Goal: Transaction & Acquisition: Purchase product/service

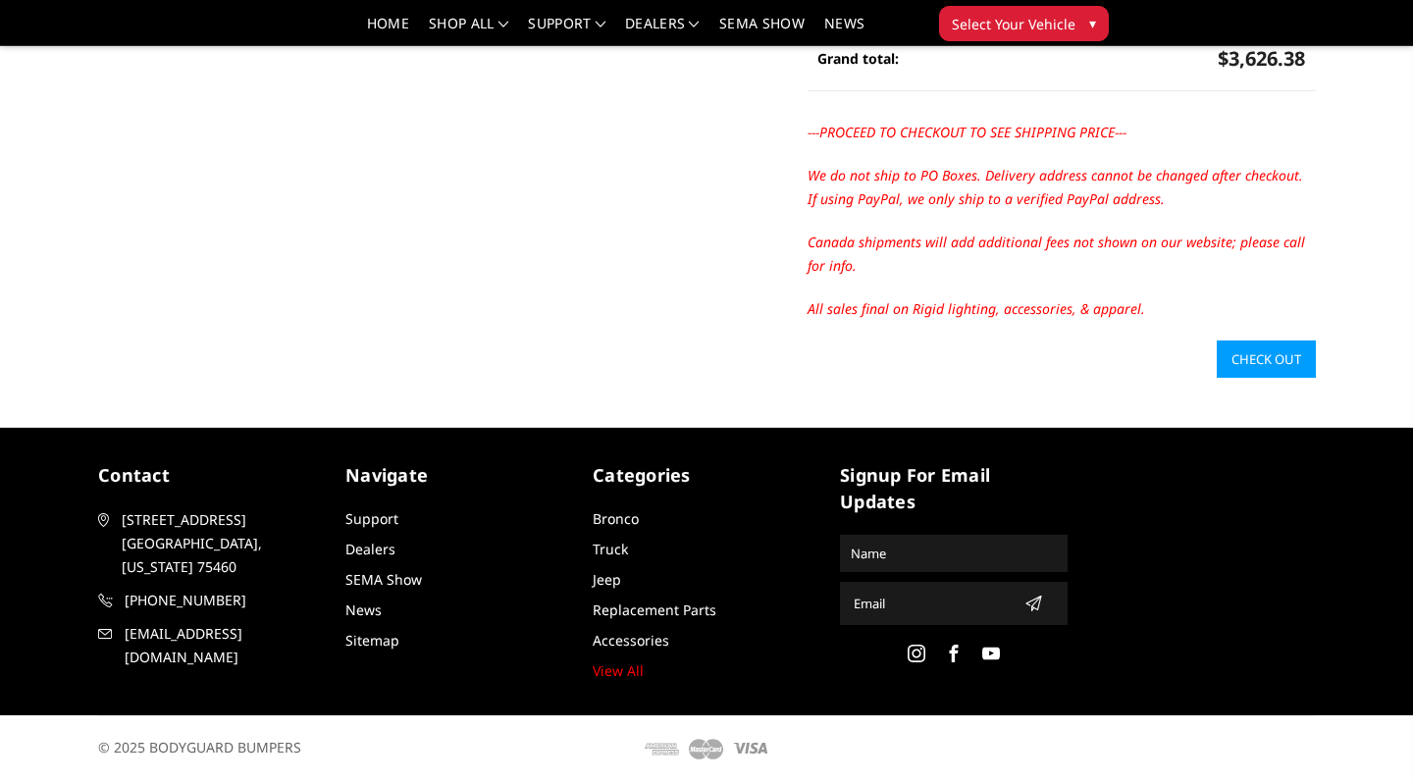
scroll to position [656, 0]
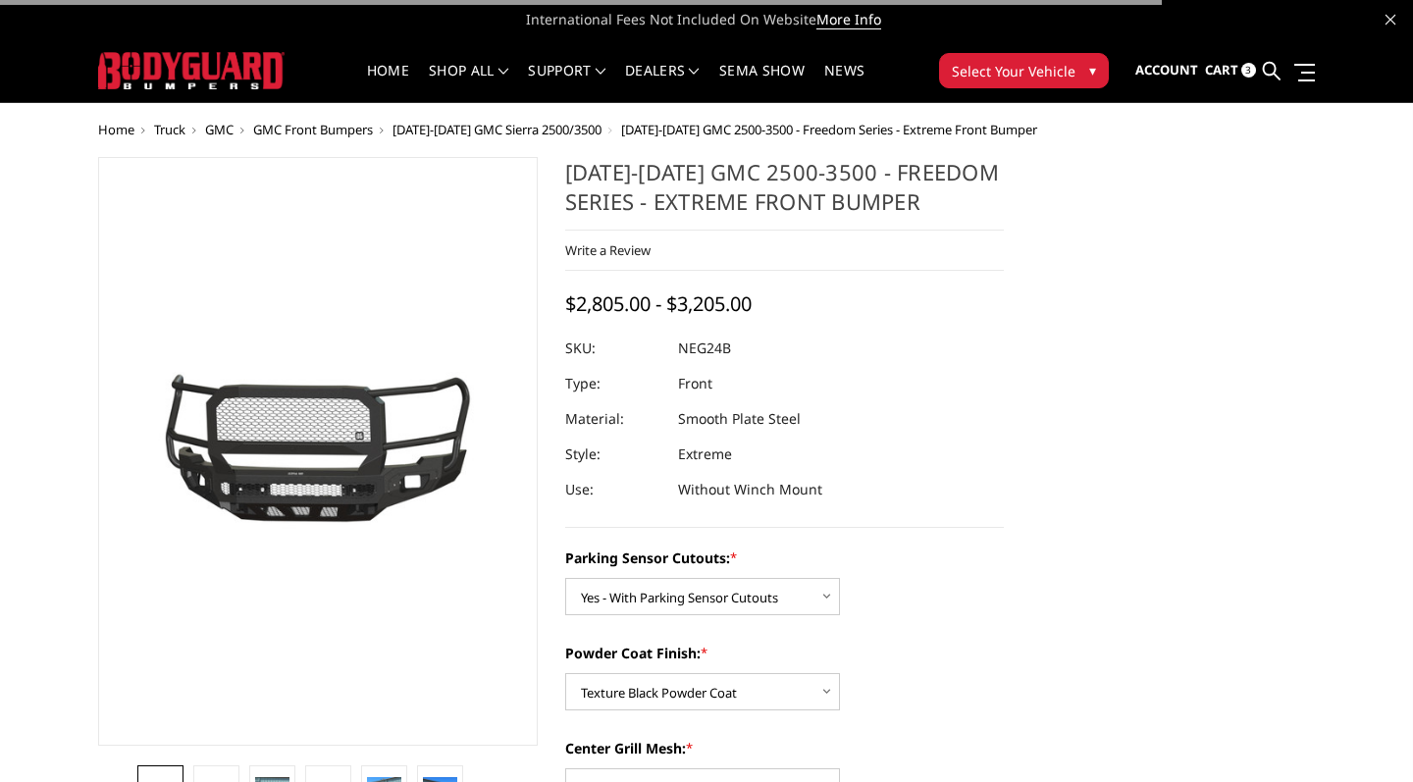
select select "2874"
select select "2876"
select select "2878"
select select "2879"
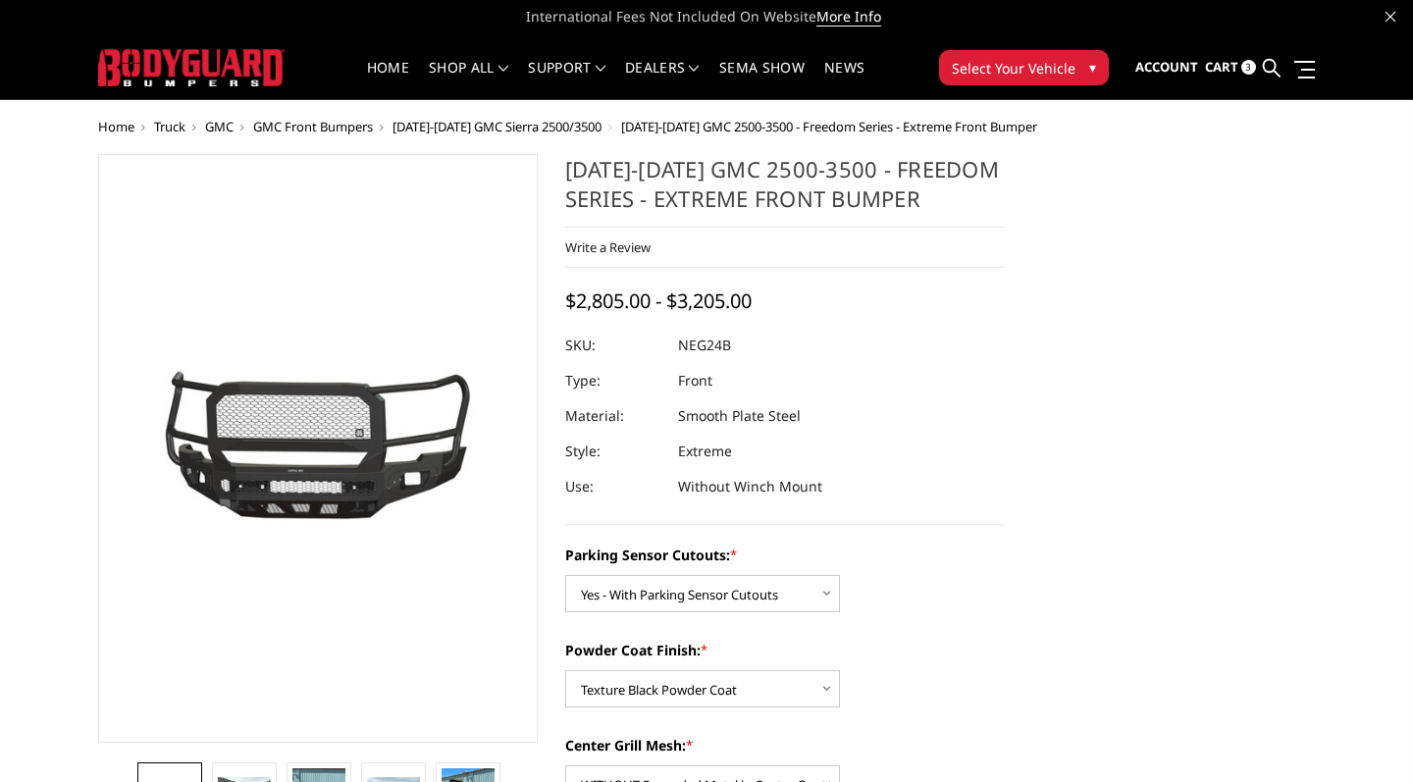
scroll to position [1, 0]
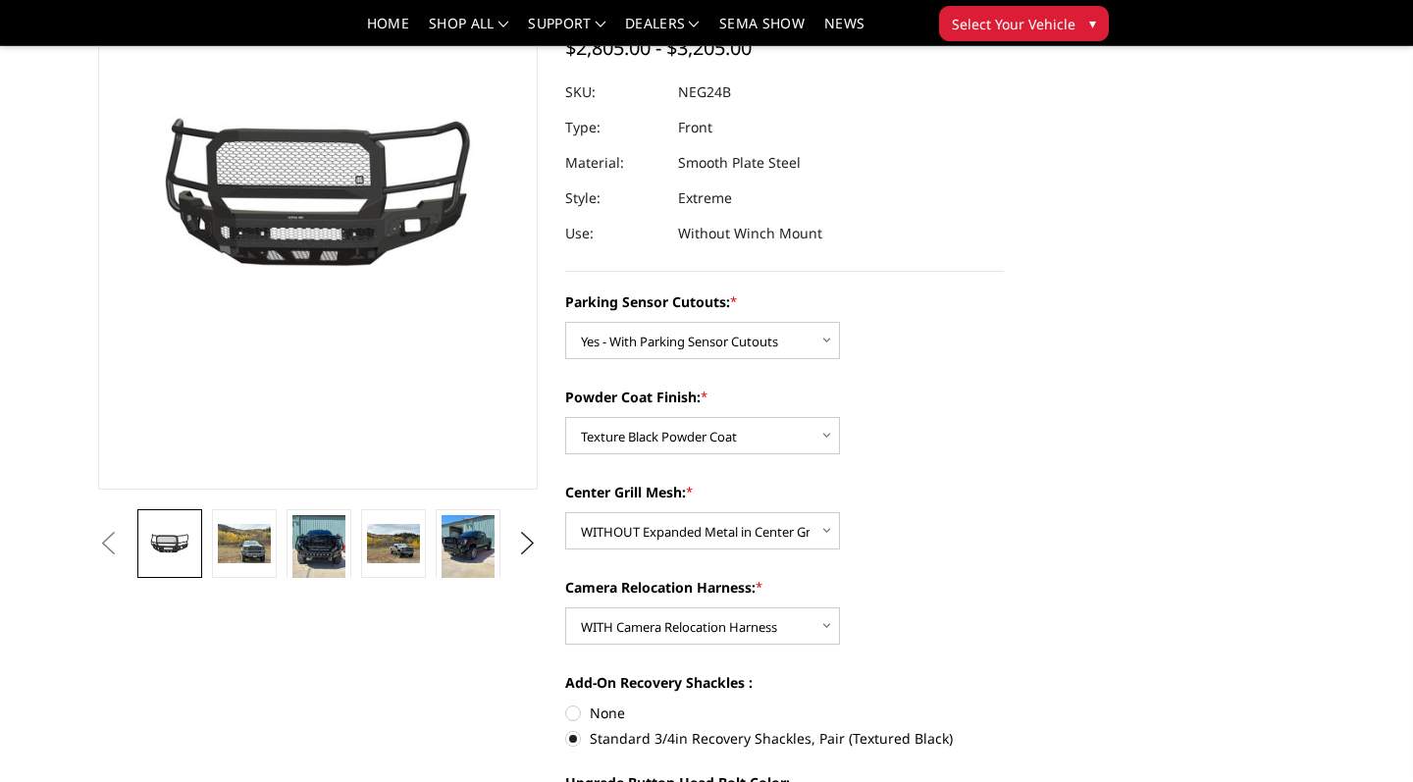
click at [880, 363] on div "Parking Sensor Cutouts: * Choose Options No - Without Parking Sensor Cutouts Ye…" at bounding box center [785, 691] width 440 height 800
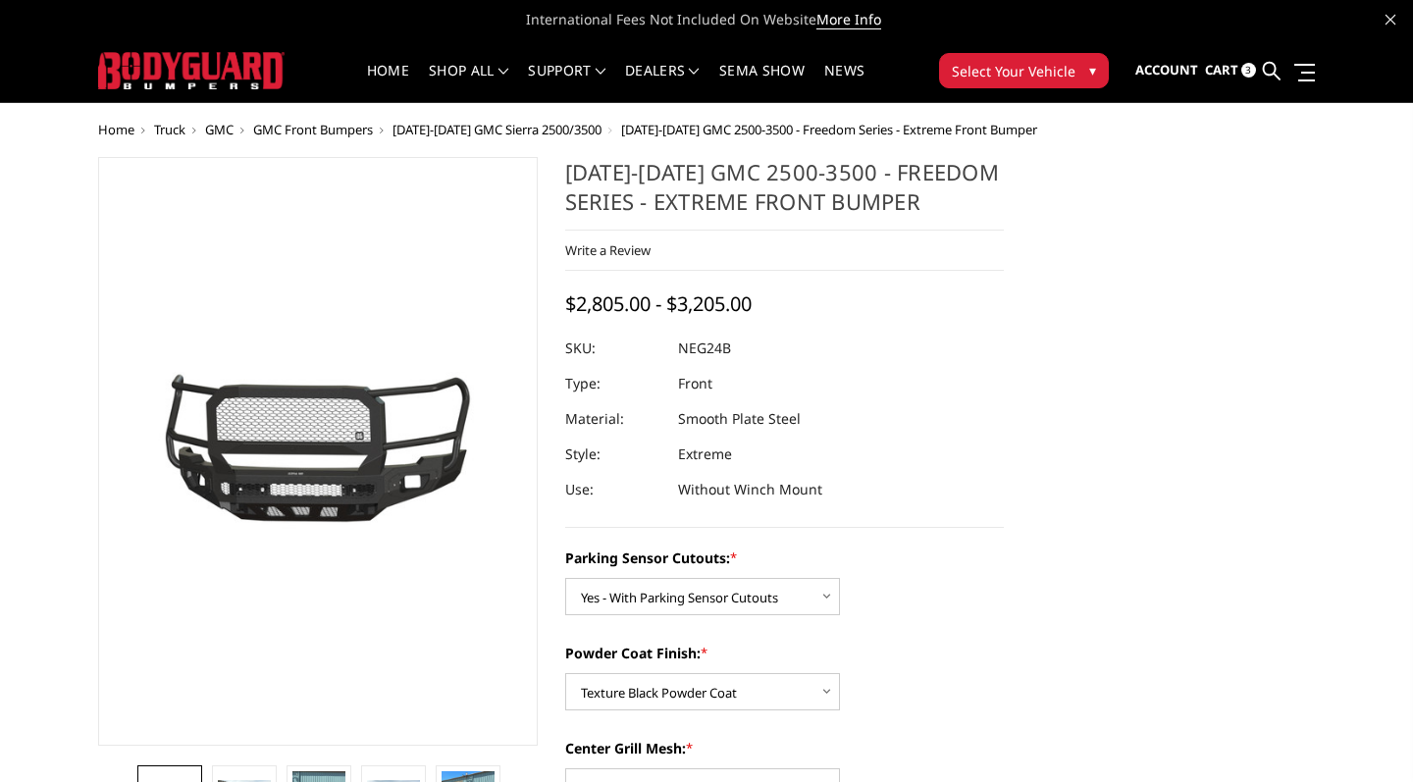
scroll to position [0, 0]
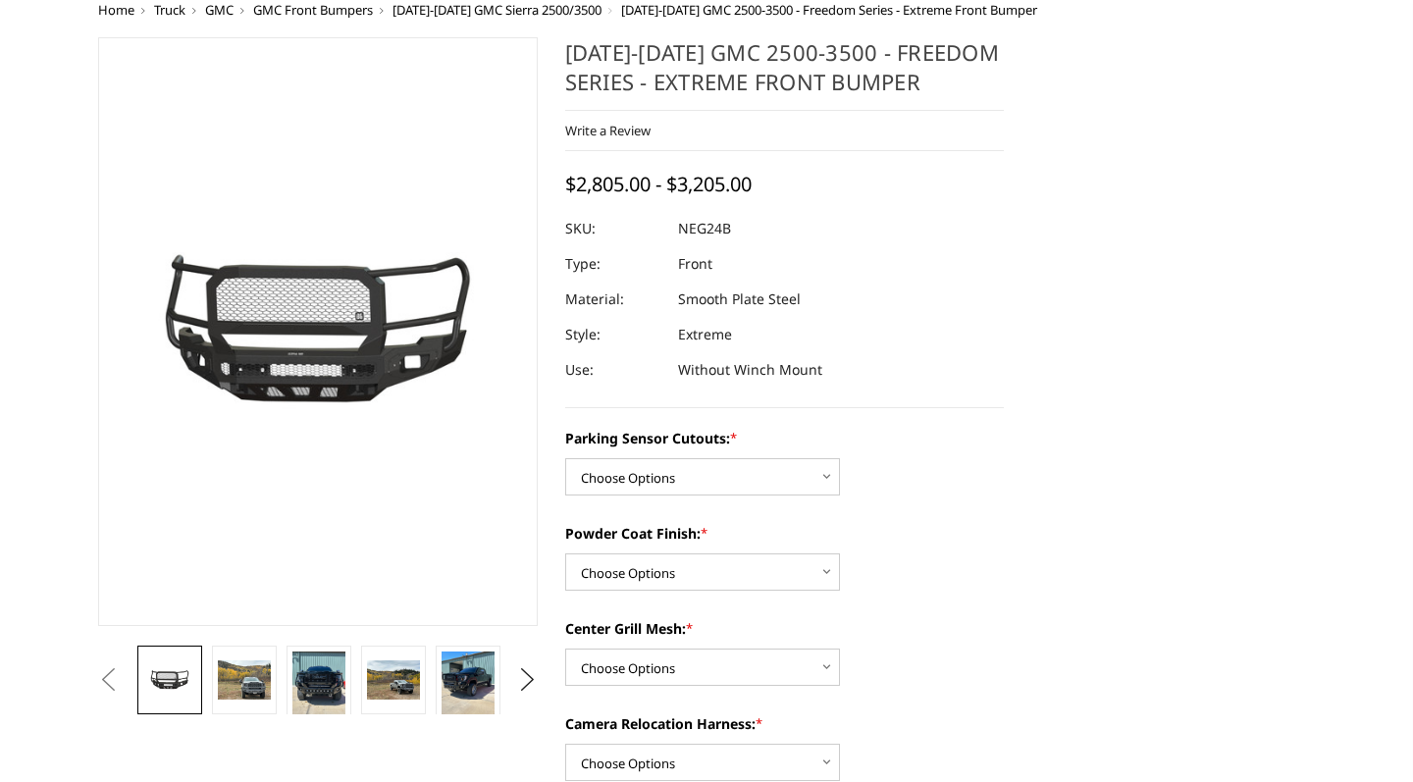
scroll to position [181, 0]
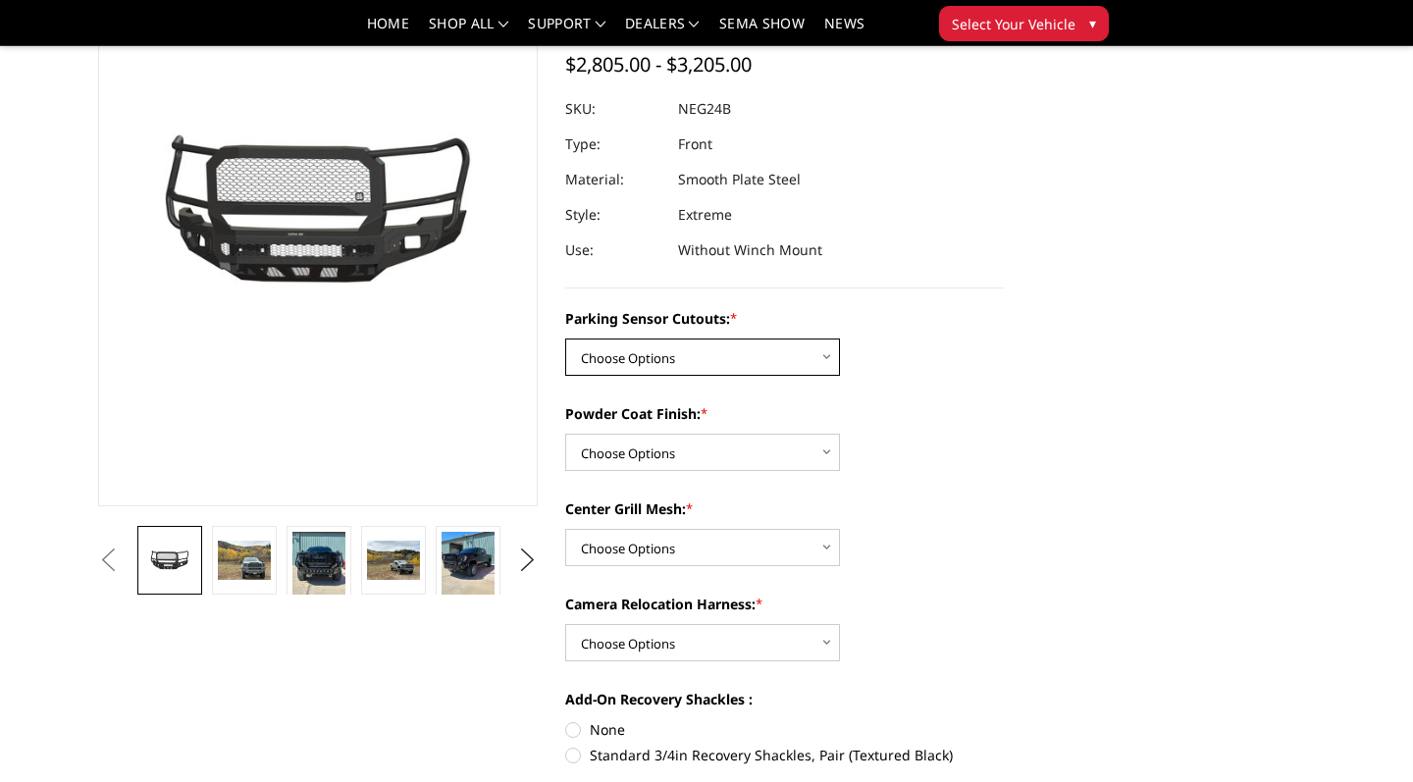
select select "2874"
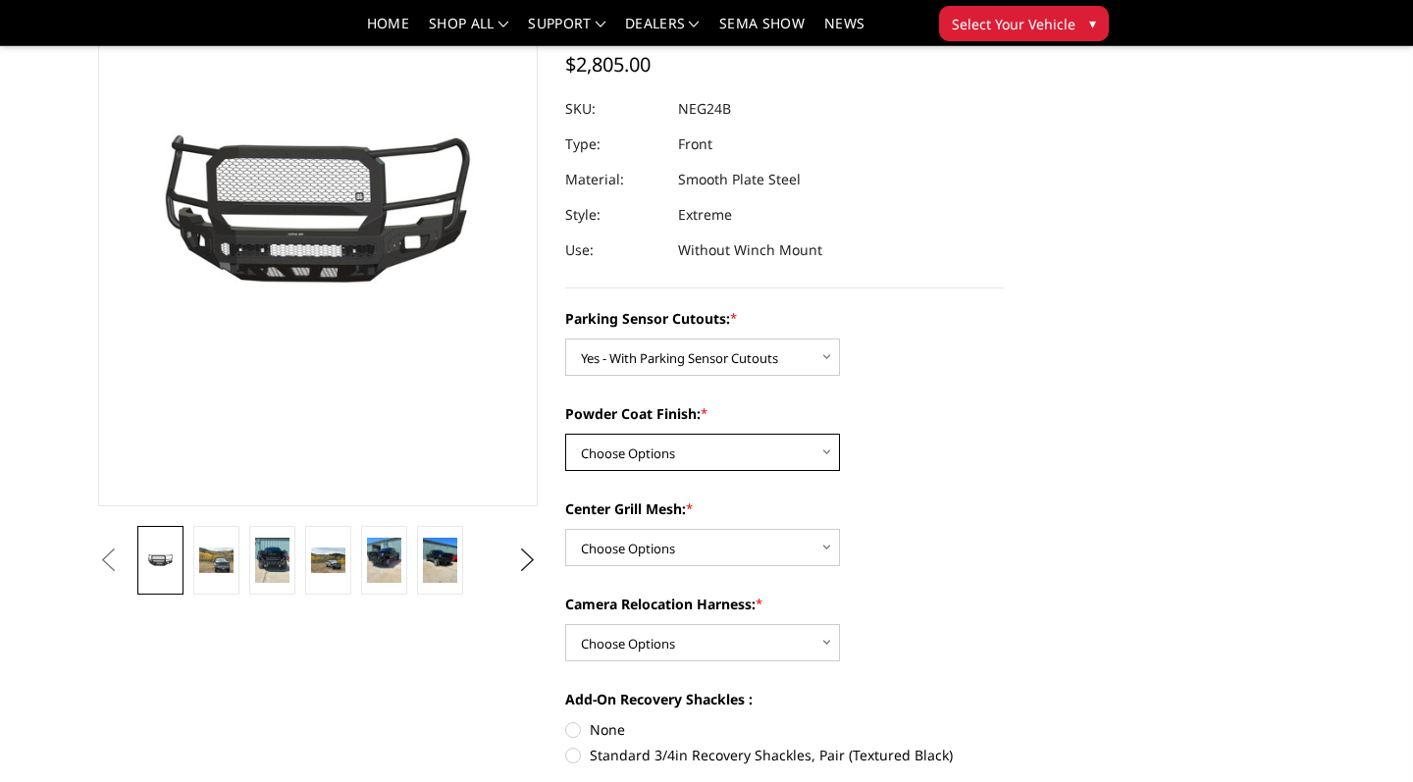
select select "2876"
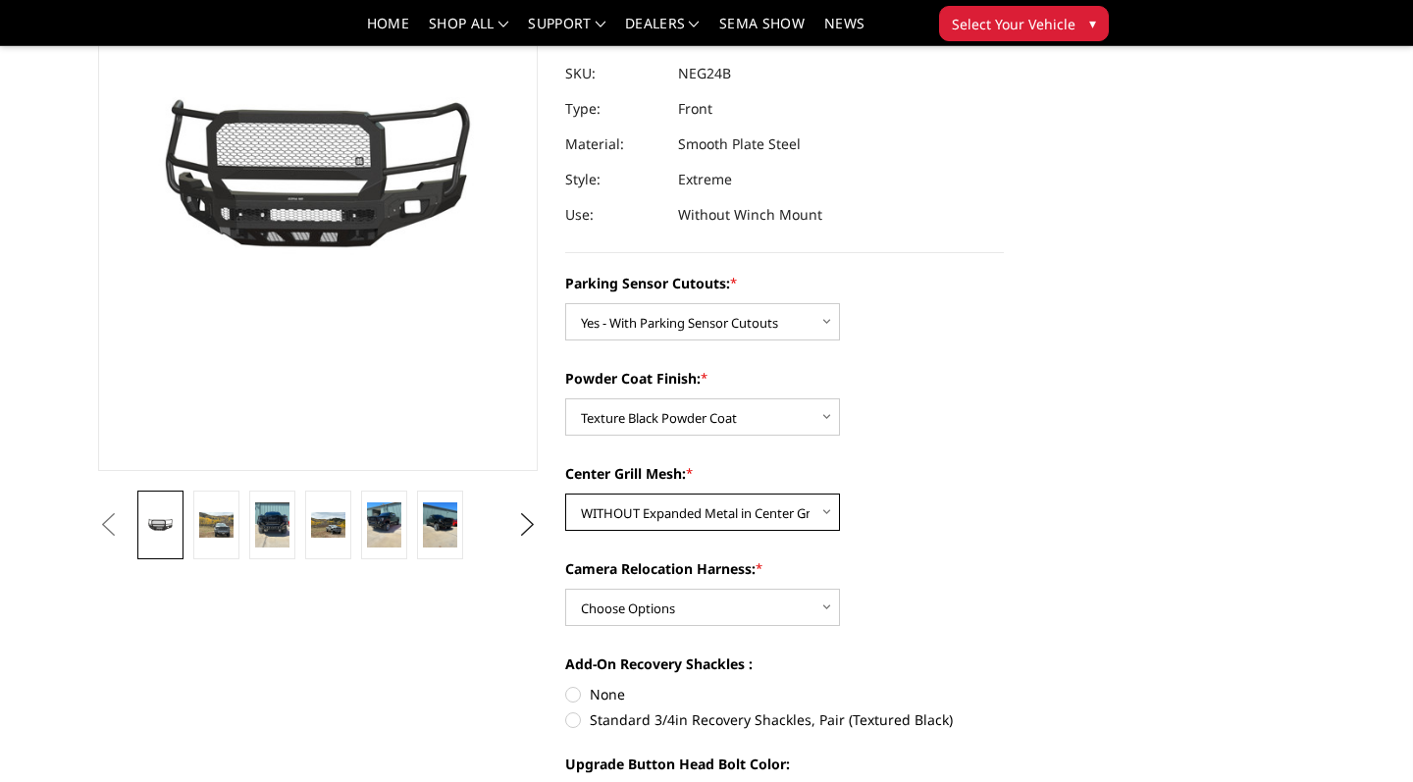
scroll to position [226, 0]
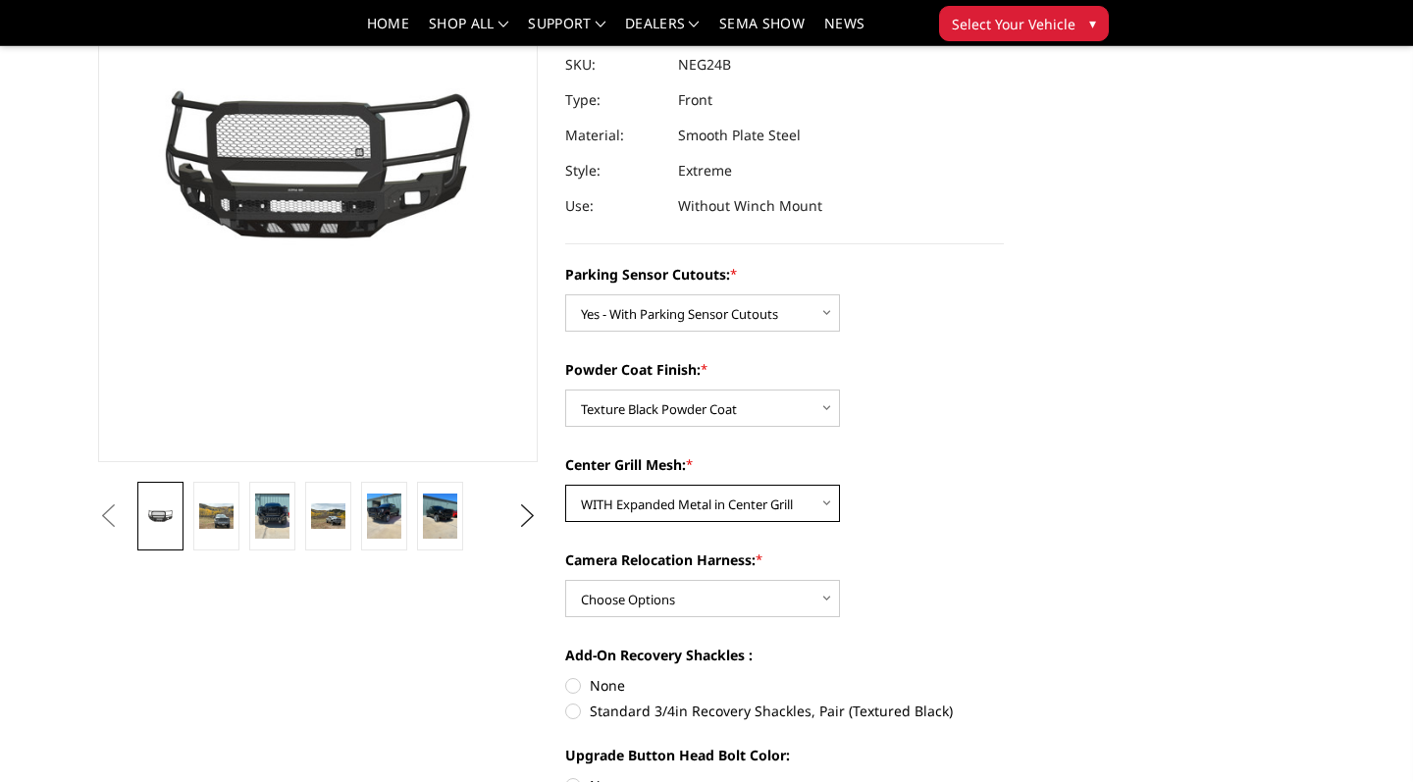
select select "2878"
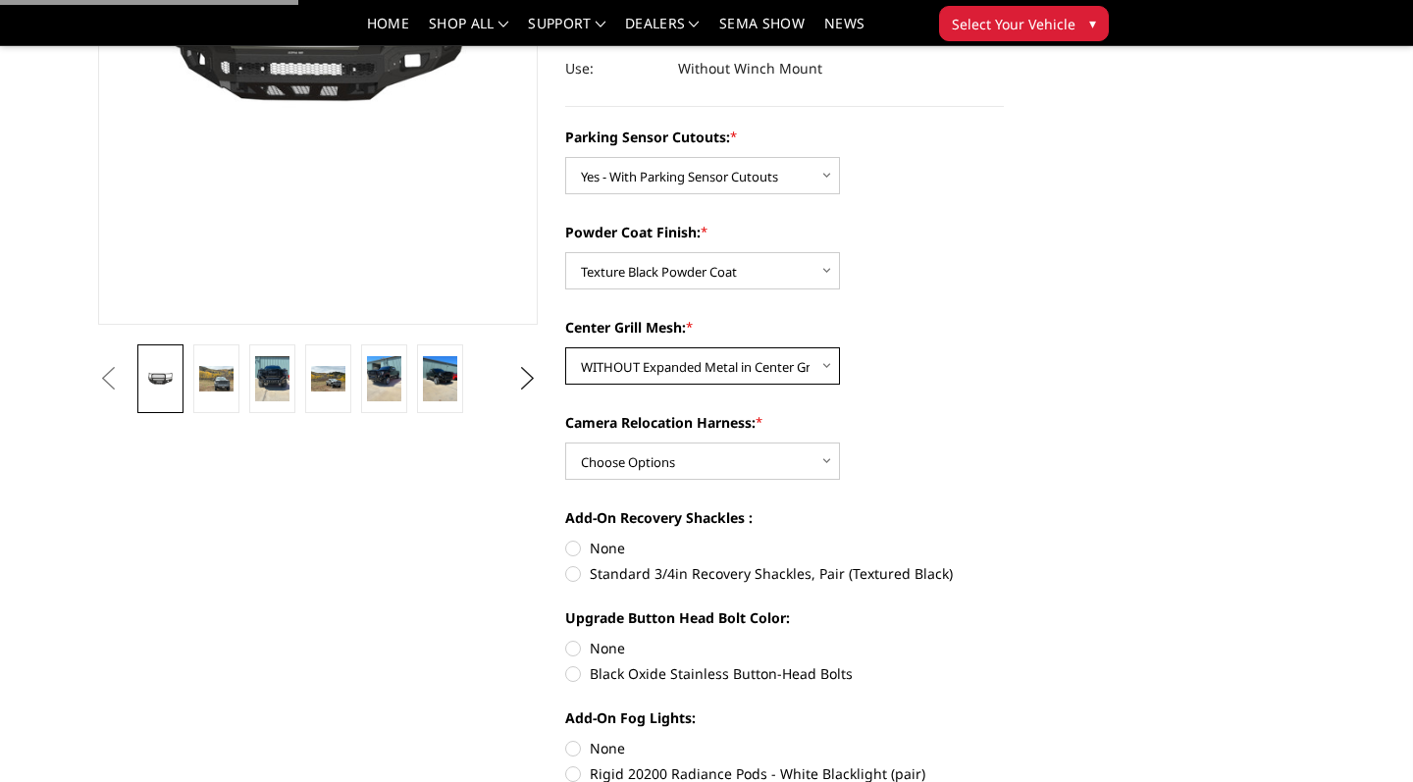
scroll to position [377, 0]
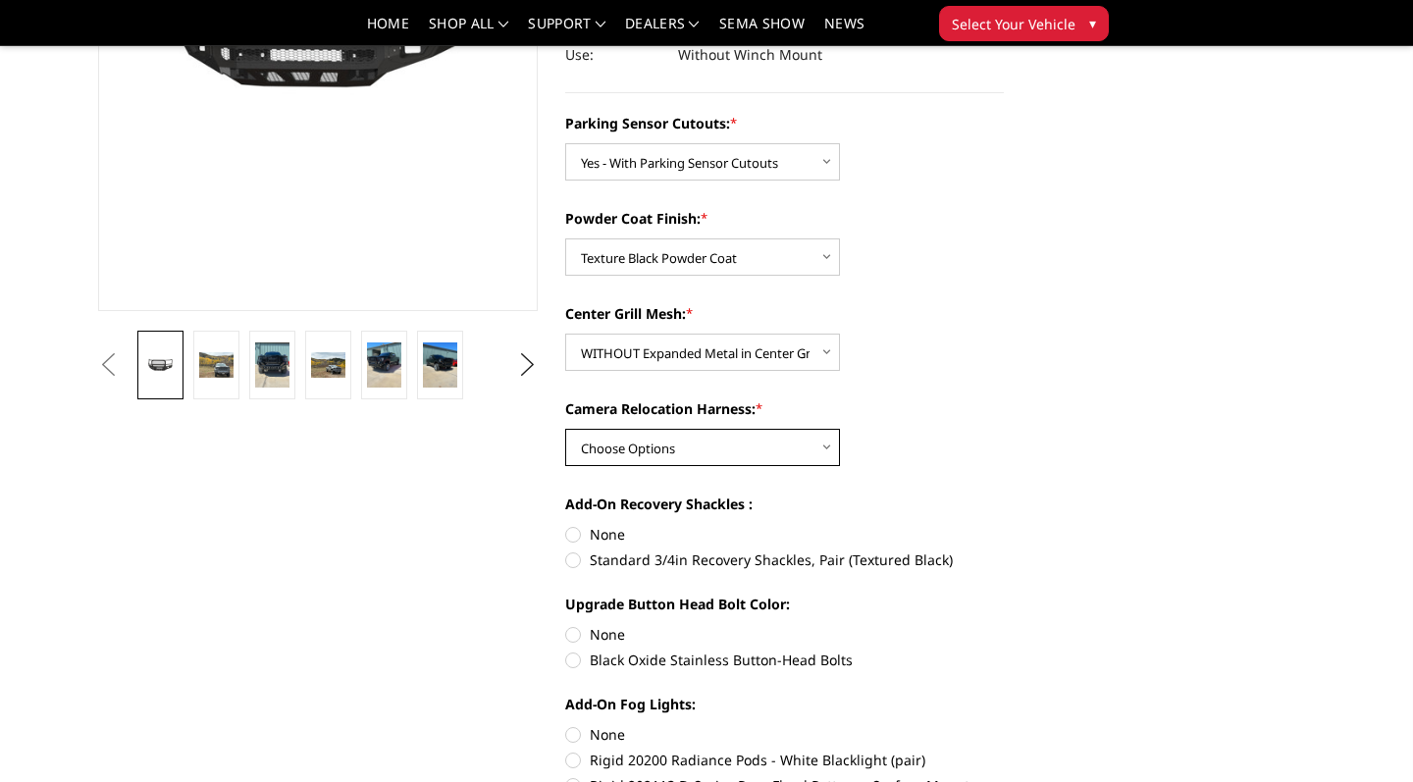
select select "2879"
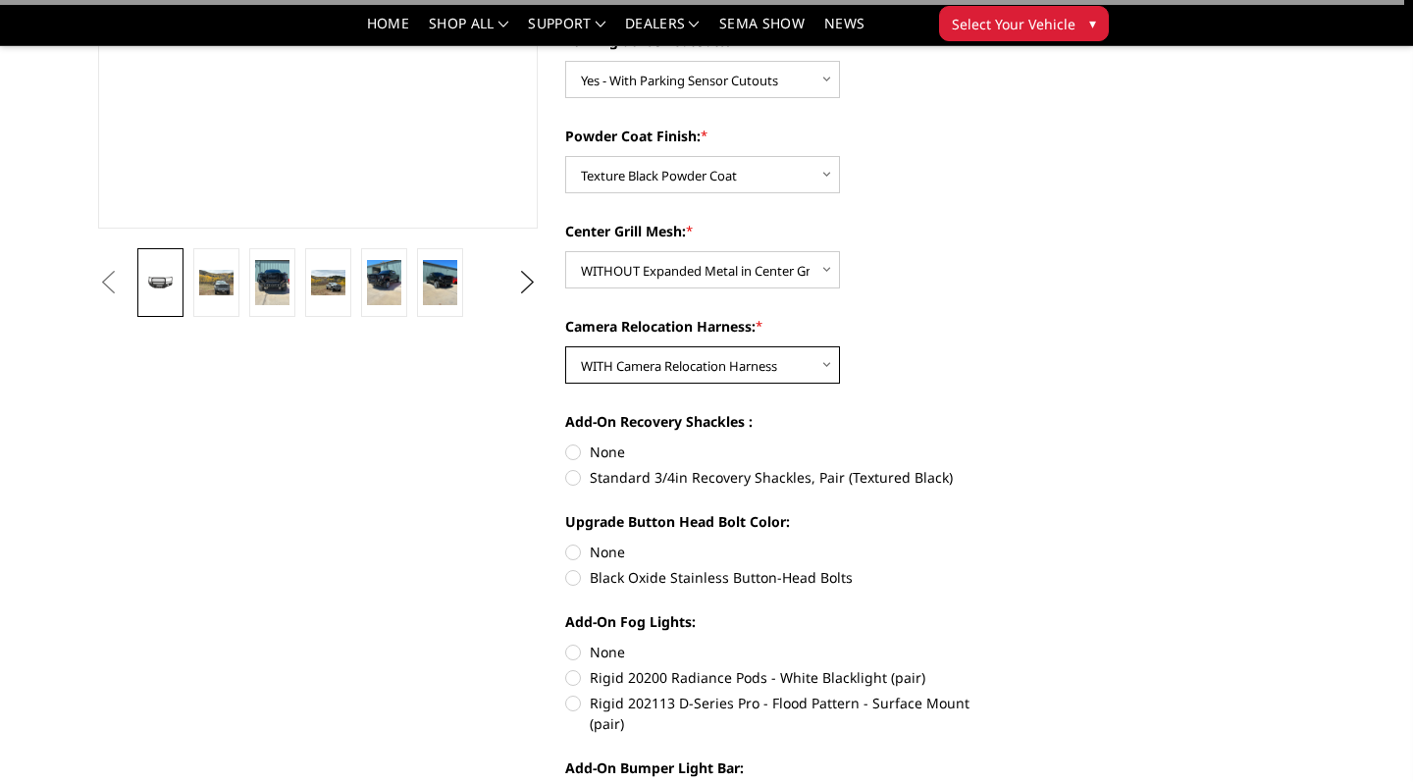
scroll to position [462, 0]
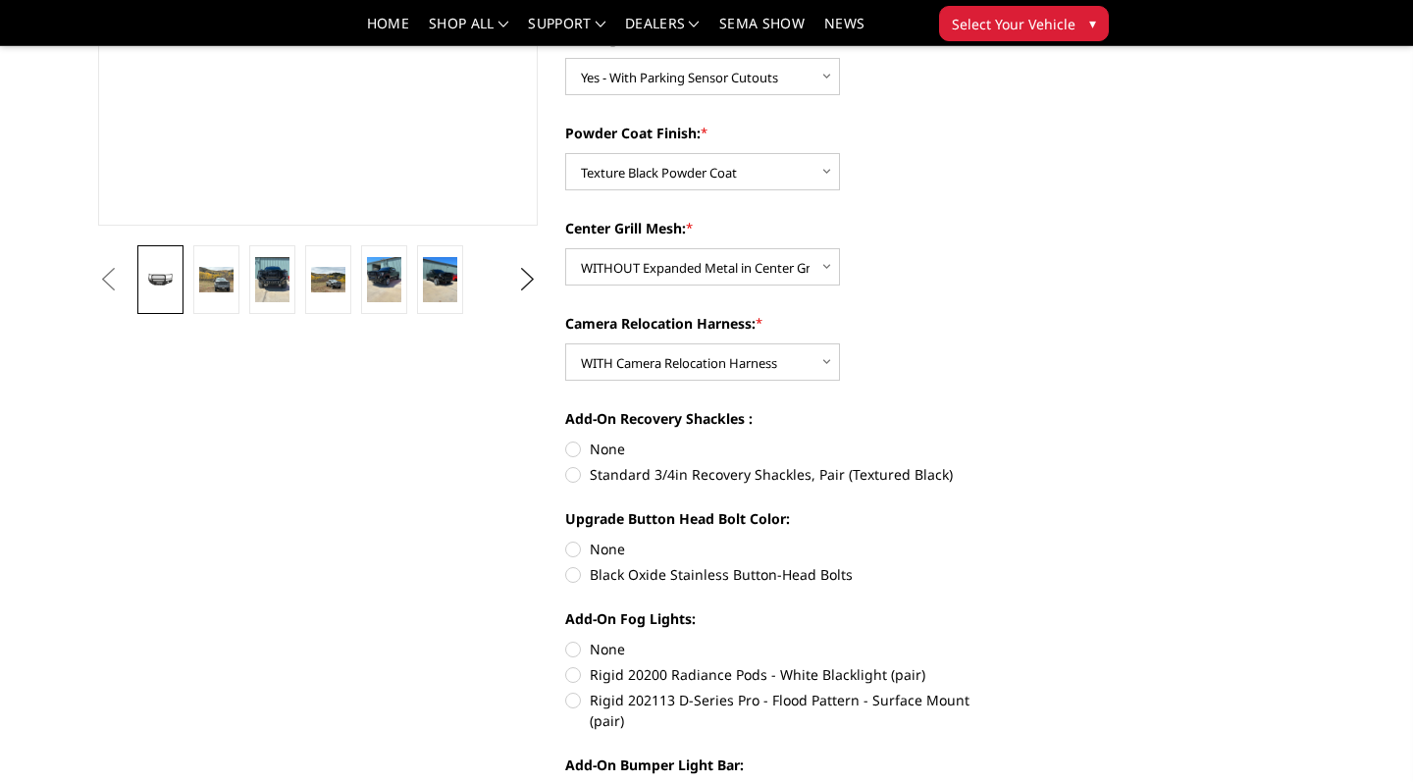
click at [583, 478] on label "Standard 3/4in Recovery Shackles, Pair (Textured Black)" at bounding box center [785, 474] width 440 height 21
click at [1004, 440] on input "Standard 3/4in Recovery Shackles, Pair (Textured Black)" at bounding box center [1004, 439] width 1 height 1
radio input "true"
click at [575, 544] on label "None" at bounding box center [785, 549] width 440 height 21
click at [566, 540] on input "None" at bounding box center [565, 539] width 1 height 1
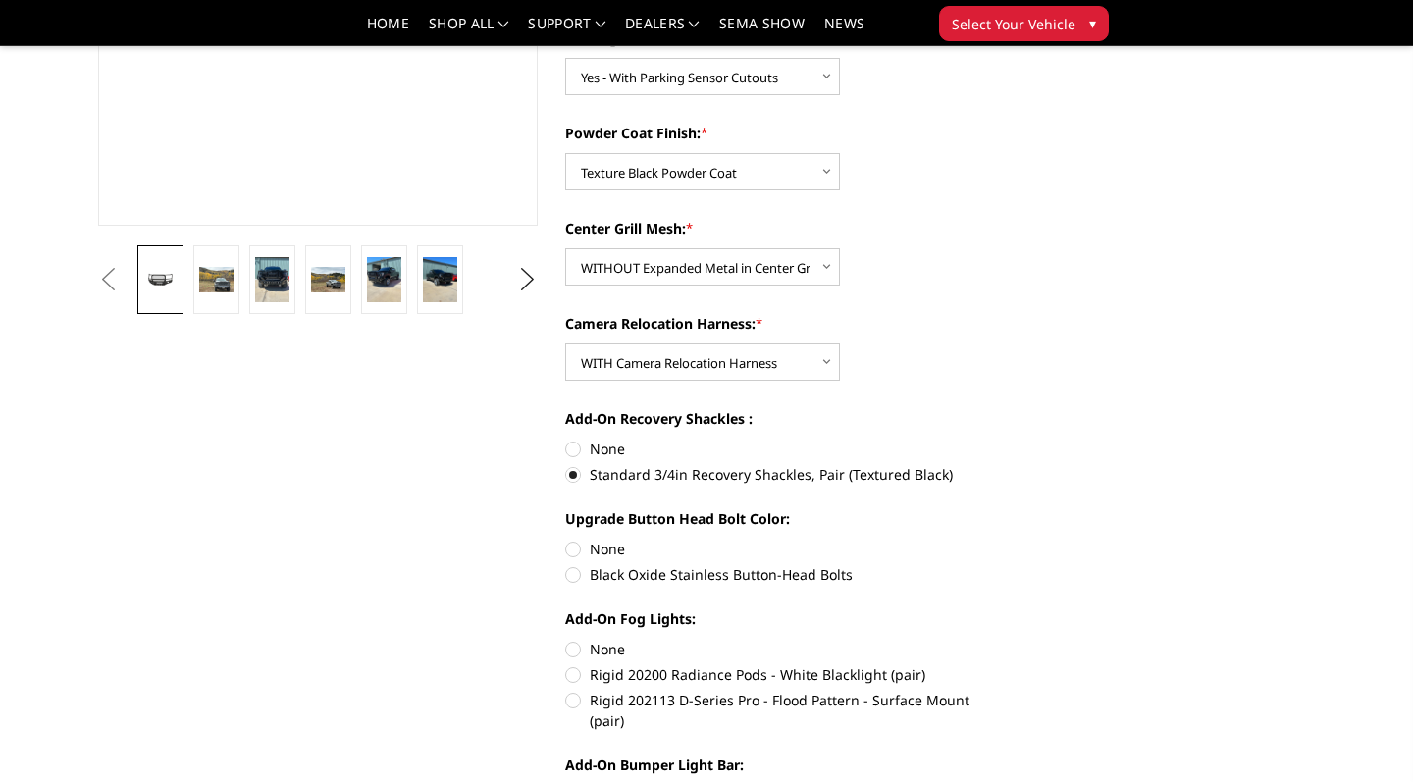
radio input "true"
click at [573, 648] on label "None" at bounding box center [785, 649] width 440 height 21
click at [566, 640] on input "None" at bounding box center [565, 639] width 1 height 1
radio input "true"
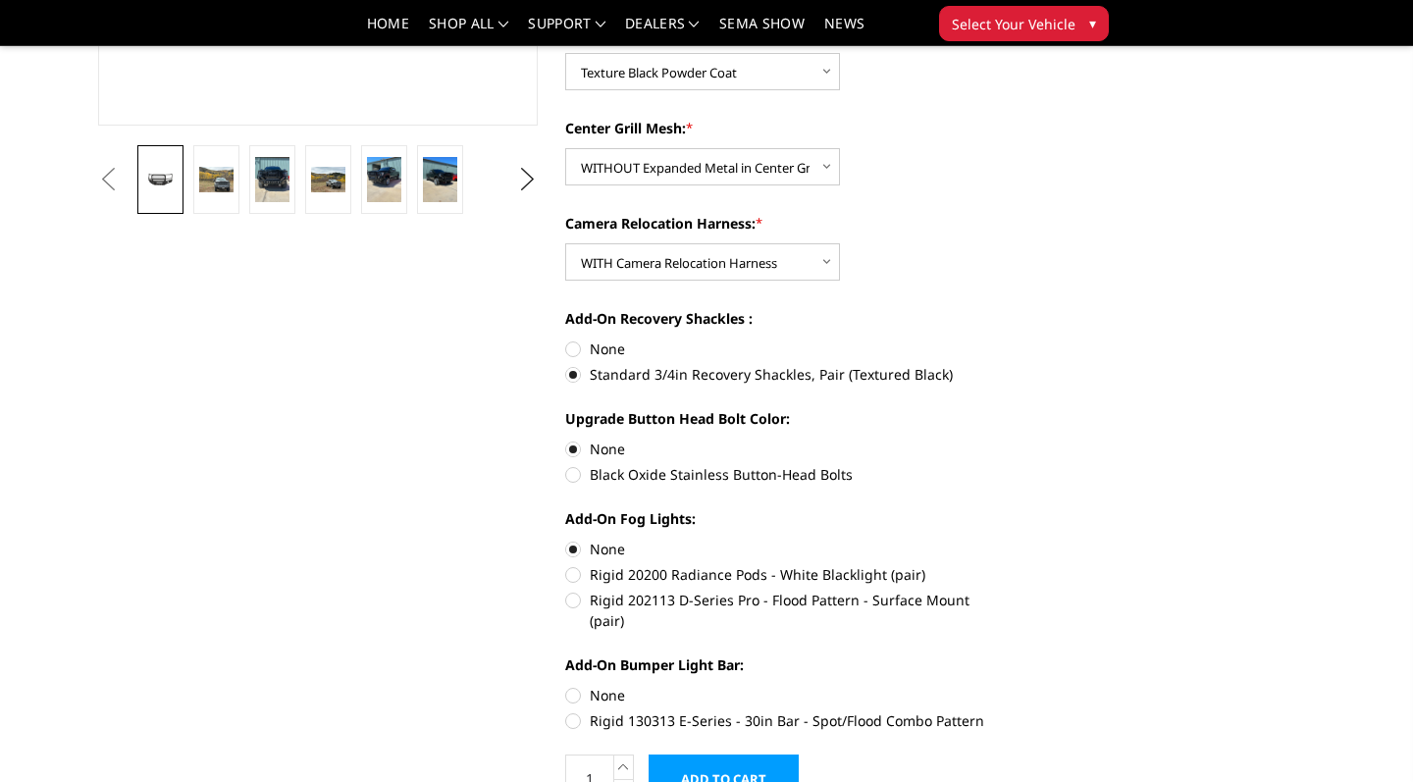
click at [573, 685] on label "None" at bounding box center [785, 695] width 440 height 21
click at [566, 685] on input "None" at bounding box center [565, 685] width 1 height 1
radio input "true"
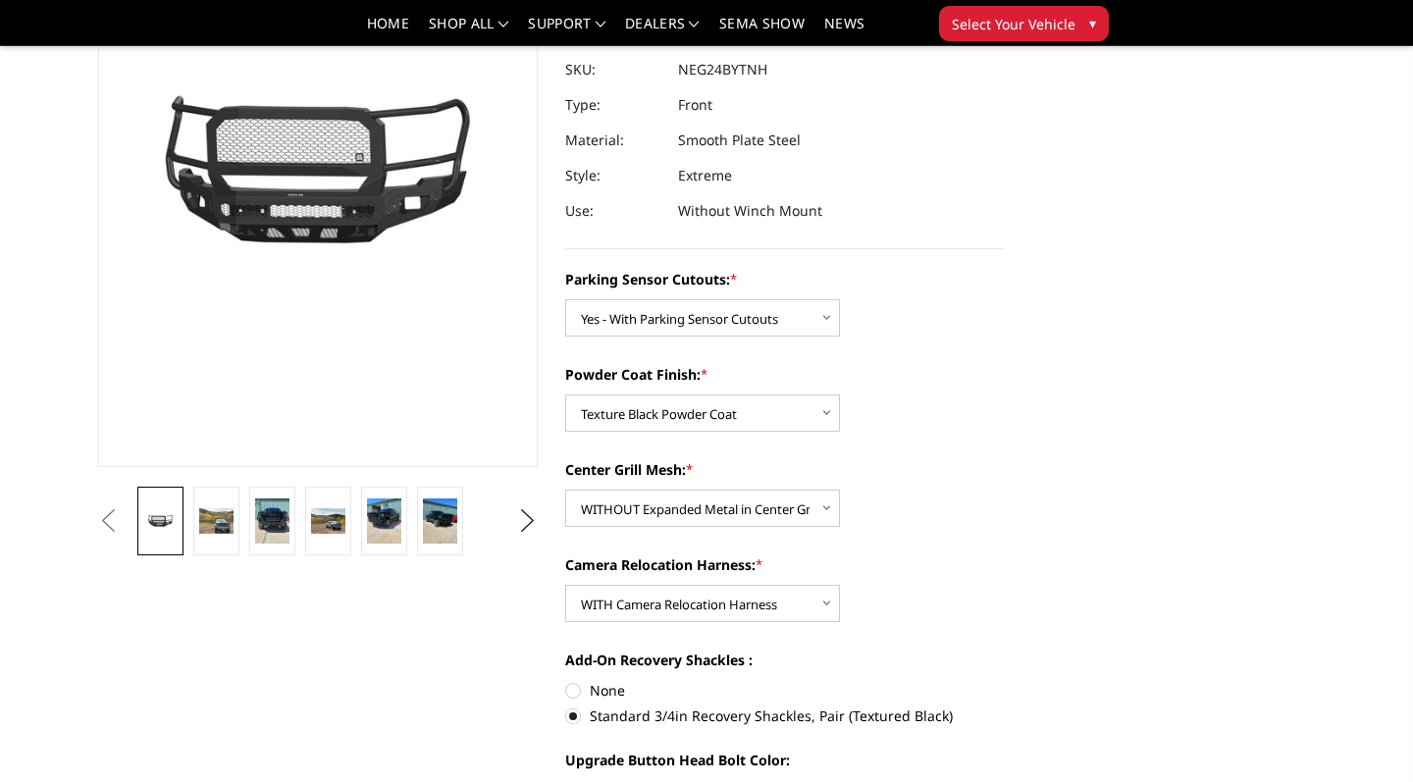
scroll to position [231, 0]
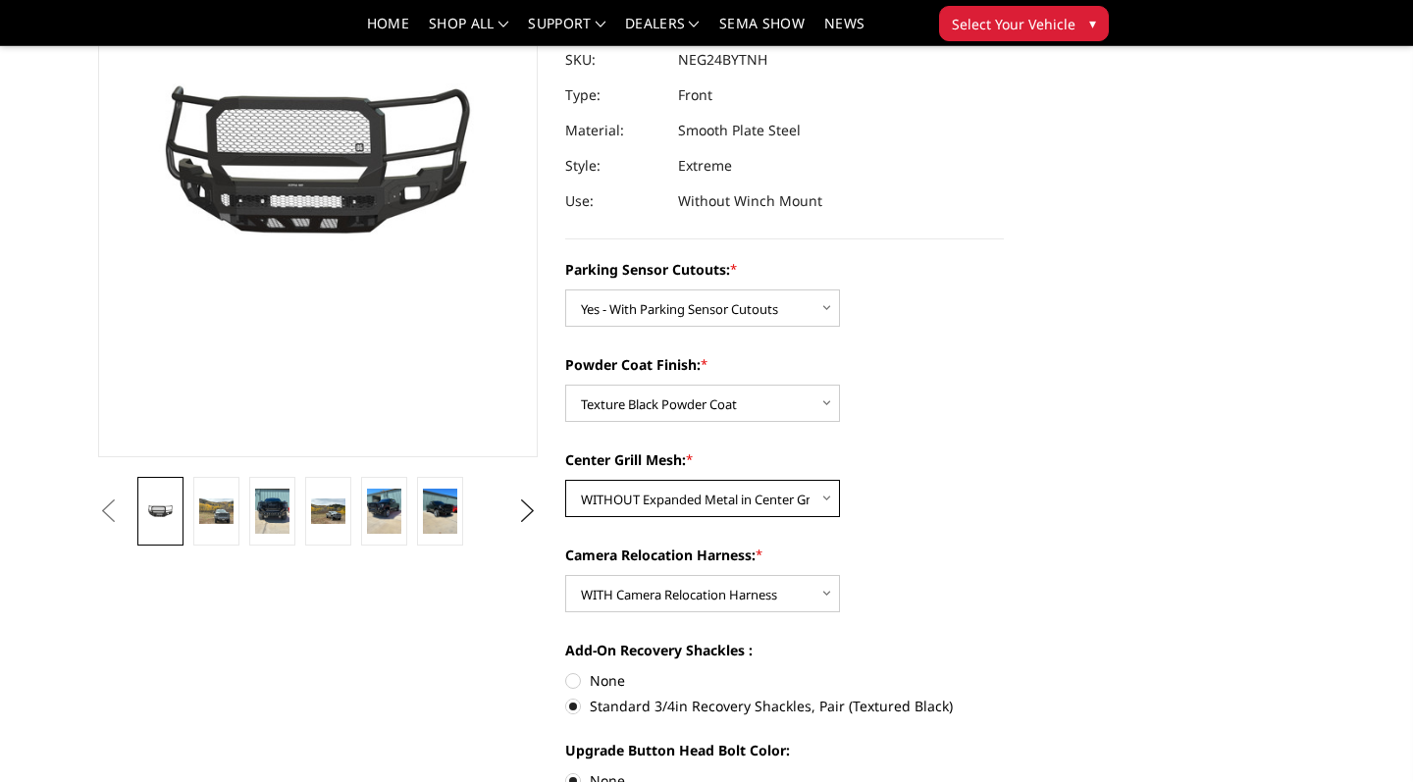
select select "2877"
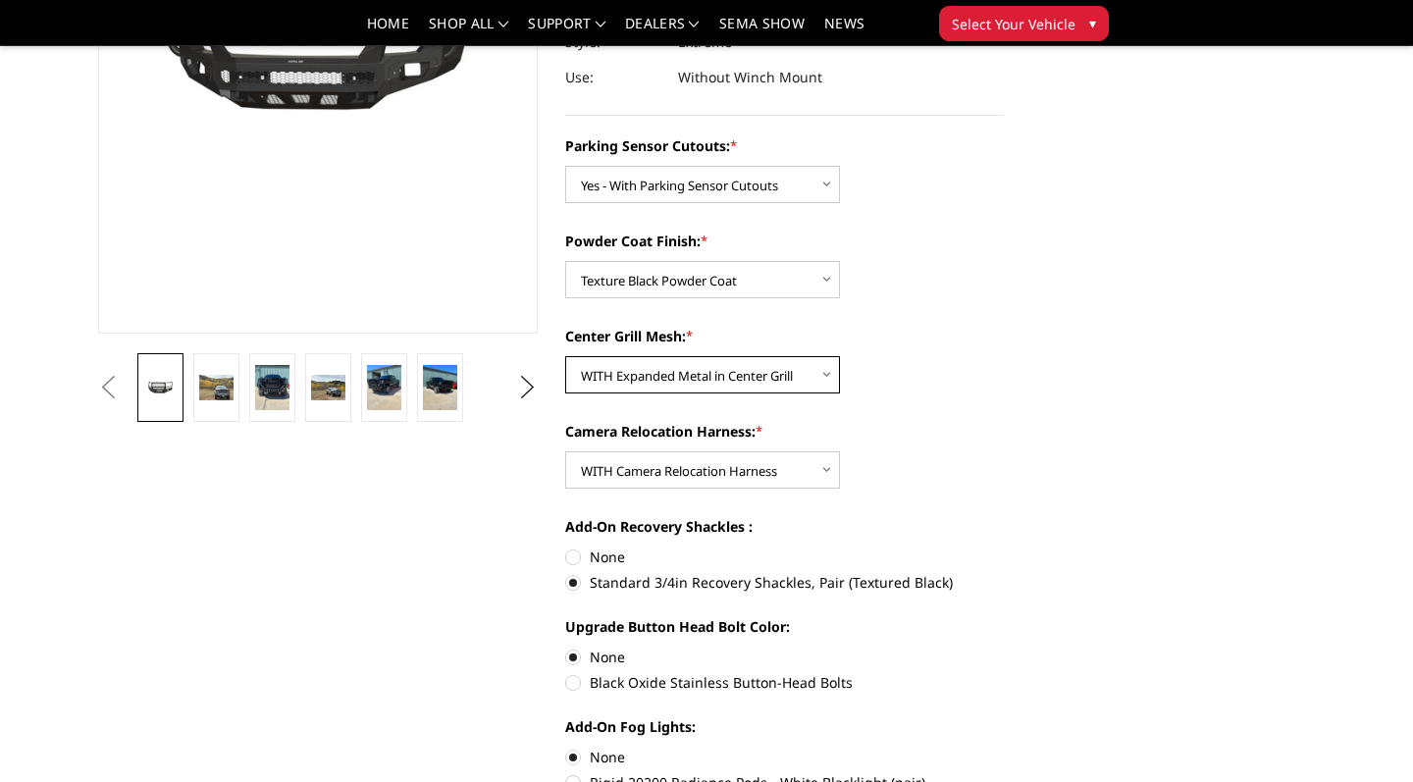
scroll to position [389, 0]
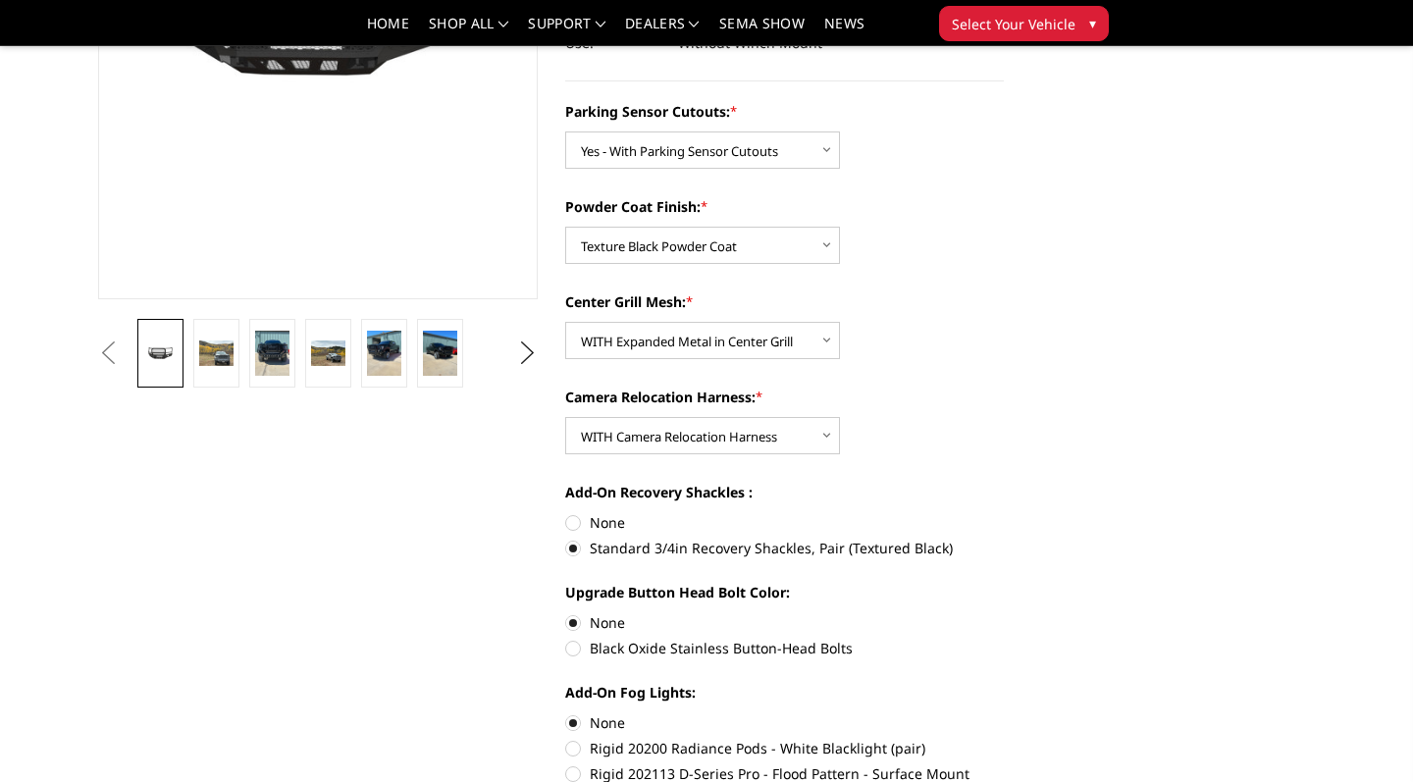
click at [570, 651] on label "Black Oxide Stainless Button-Head Bolts" at bounding box center [785, 648] width 440 height 21
click at [1004, 613] on input "Black Oxide Stainless Button-Head Bolts" at bounding box center [1004, 612] width 1 height 1
radio input "true"
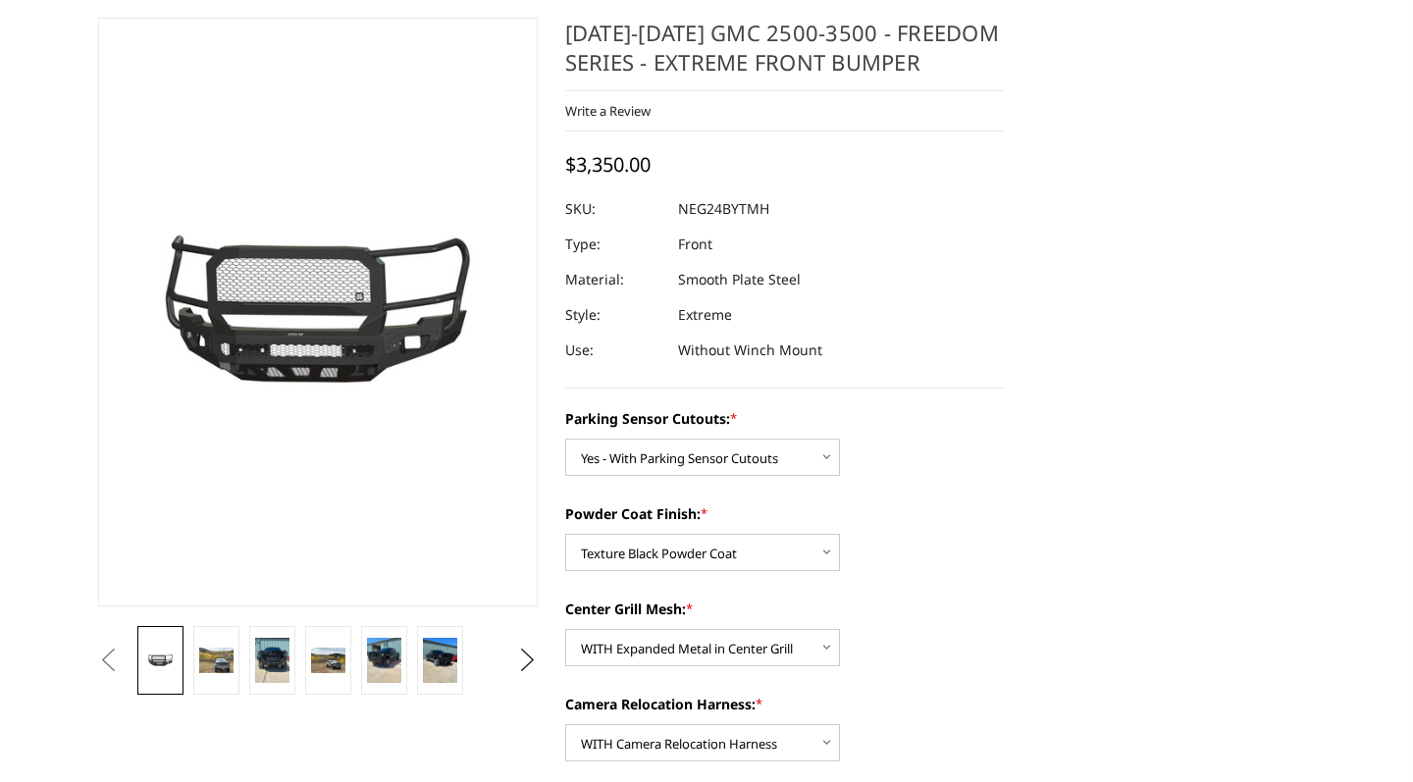
scroll to position [320, 0]
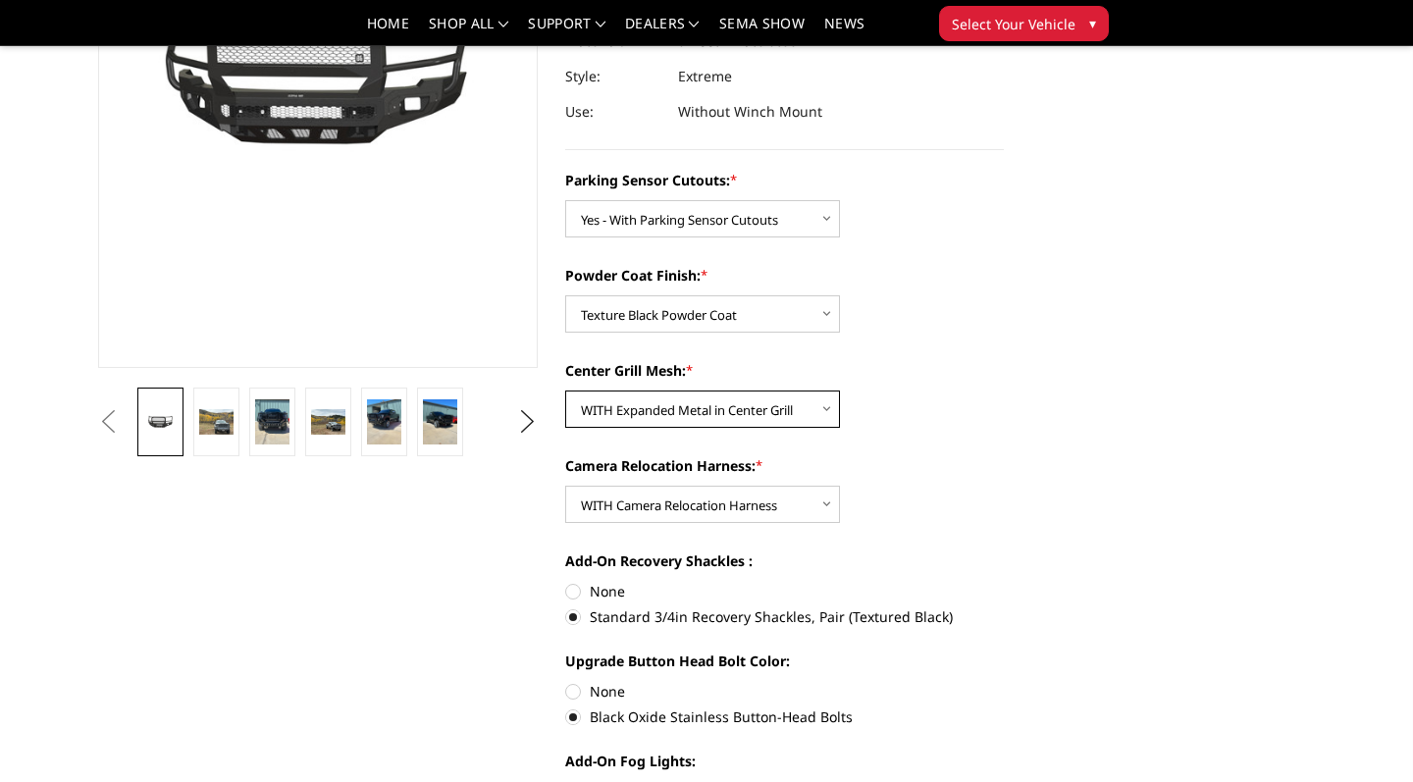
select select "2878"
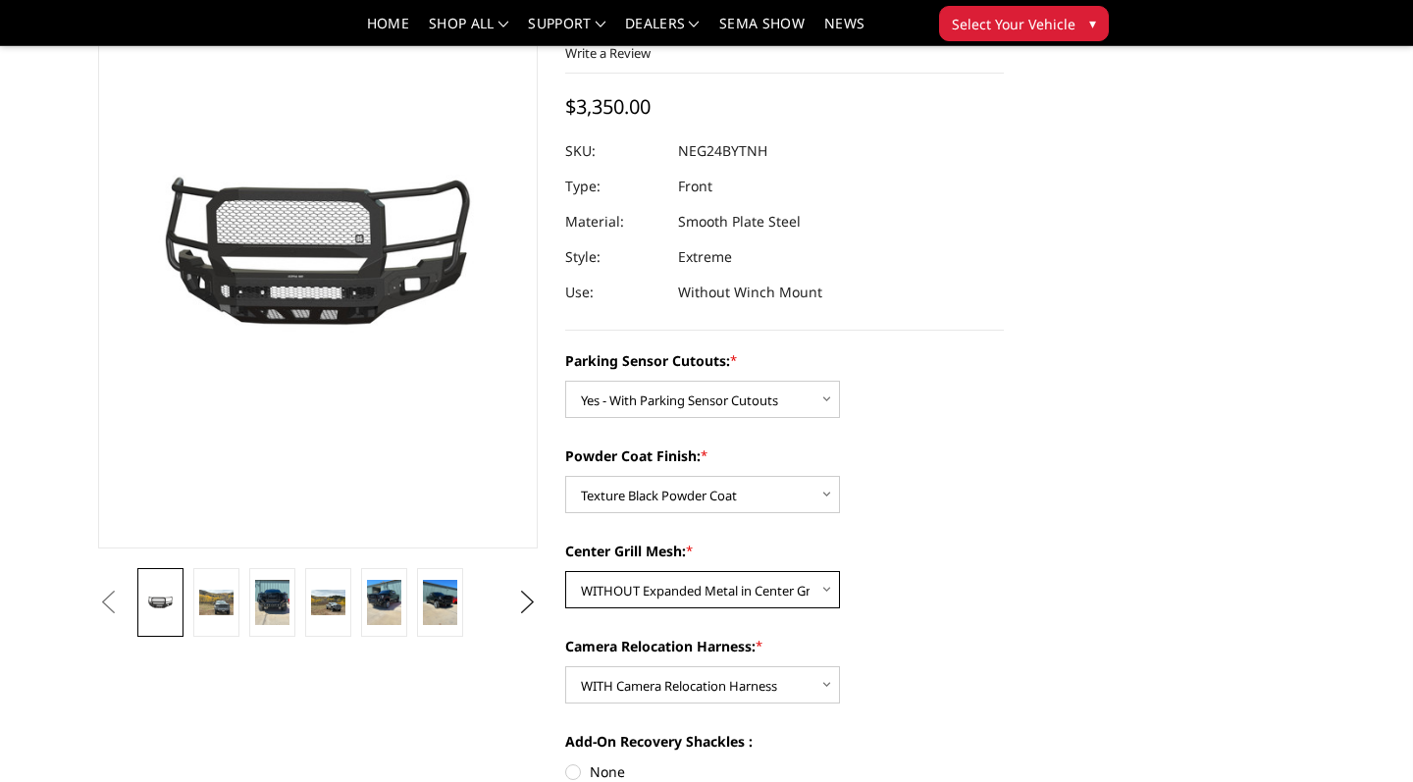
scroll to position [124, 0]
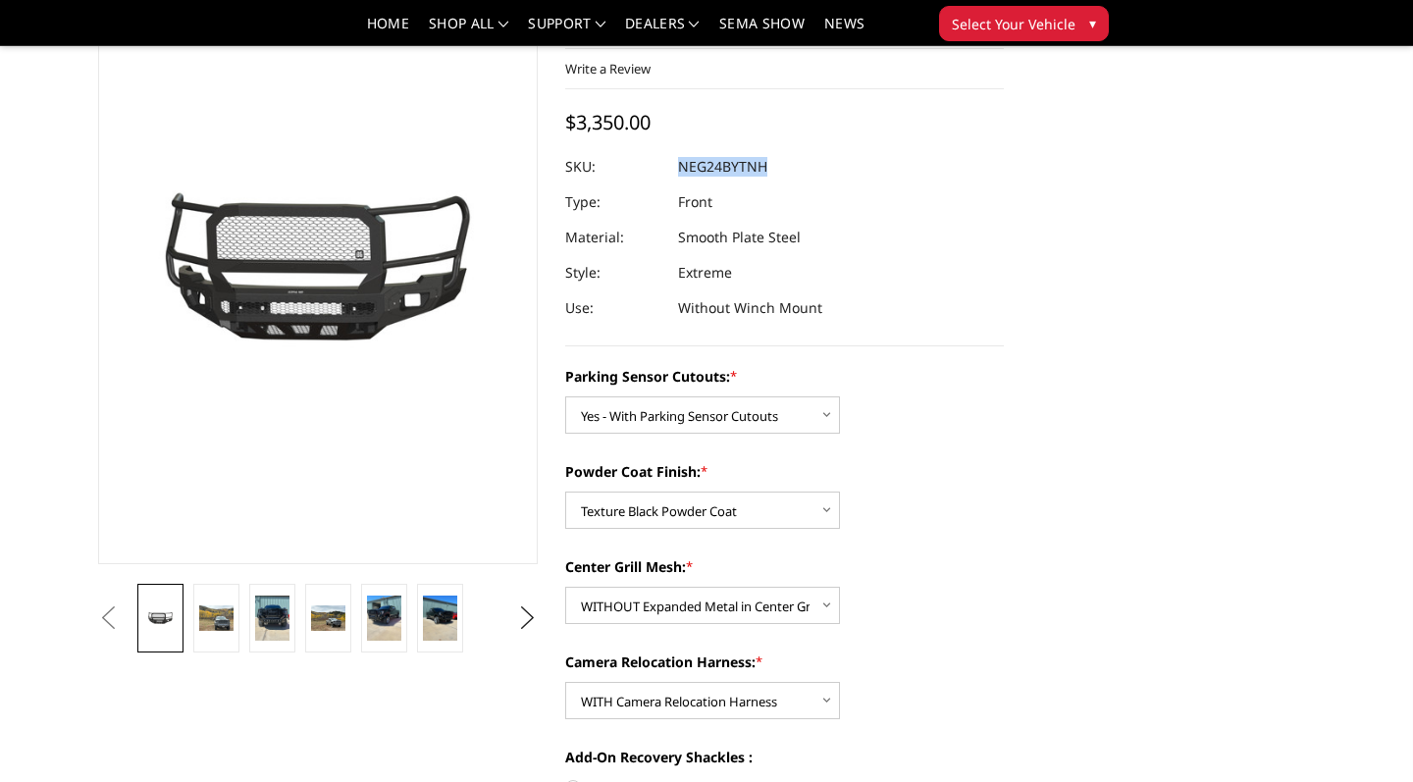
drag, startPoint x: 681, startPoint y: 166, endPoint x: 781, endPoint y: 161, distance: 100.2
click at [781, 161] on dl "SKU: NEG24BYTNH UPC: Type: Front Material: Smooth Plate Steel Style: Extreme Us…" at bounding box center [785, 237] width 440 height 177
click at [761, 159] on dd "NEG24BYTNH" at bounding box center [722, 166] width 89 height 35
drag, startPoint x: 682, startPoint y: 167, endPoint x: 763, endPoint y: 168, distance: 81.4
click at [766, 168] on dl "SKU: NEG24BYTNH UPC: Type: Front Material: Smooth Plate Steel Style: Extreme Us…" at bounding box center [785, 237] width 440 height 177
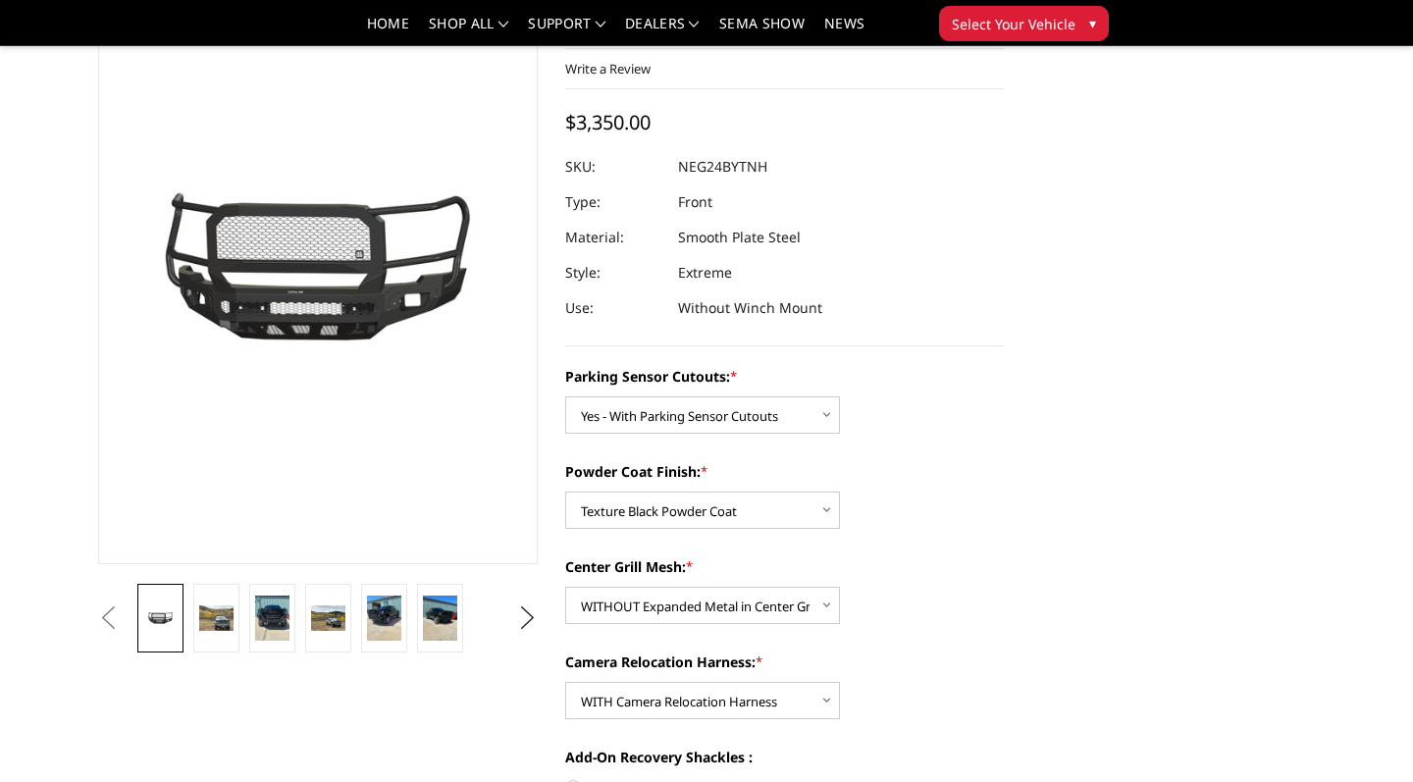
click at [673, 138] on div "2024-2025 GMC 2500-3500 - Freedom Series - Extreme Front Bumper Write a Review …" at bounding box center [785, 160] width 440 height 371
drag, startPoint x: 683, startPoint y: 161, endPoint x: 762, endPoint y: 161, distance: 79.5
click at [763, 161] on dd "NEG24BYTNH" at bounding box center [722, 166] width 89 height 35
click at [667, 165] on div at bounding box center [785, 166] width 440 height 35
drag, startPoint x: 679, startPoint y: 166, endPoint x: 763, endPoint y: 167, distance: 84.4
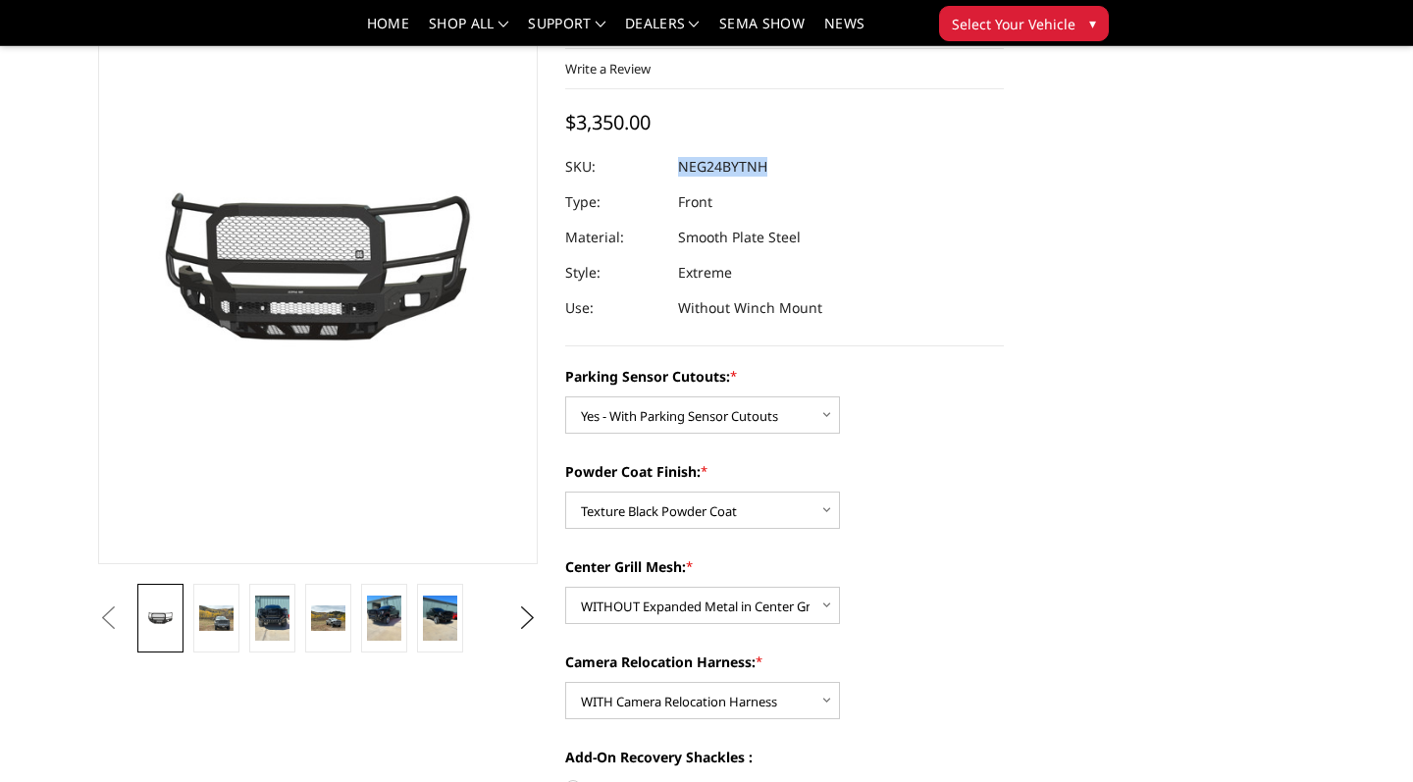
click at [764, 167] on dd "NEG24BYTNH" at bounding box center [722, 166] width 89 height 35
copy dd "NEG24BYTNH"
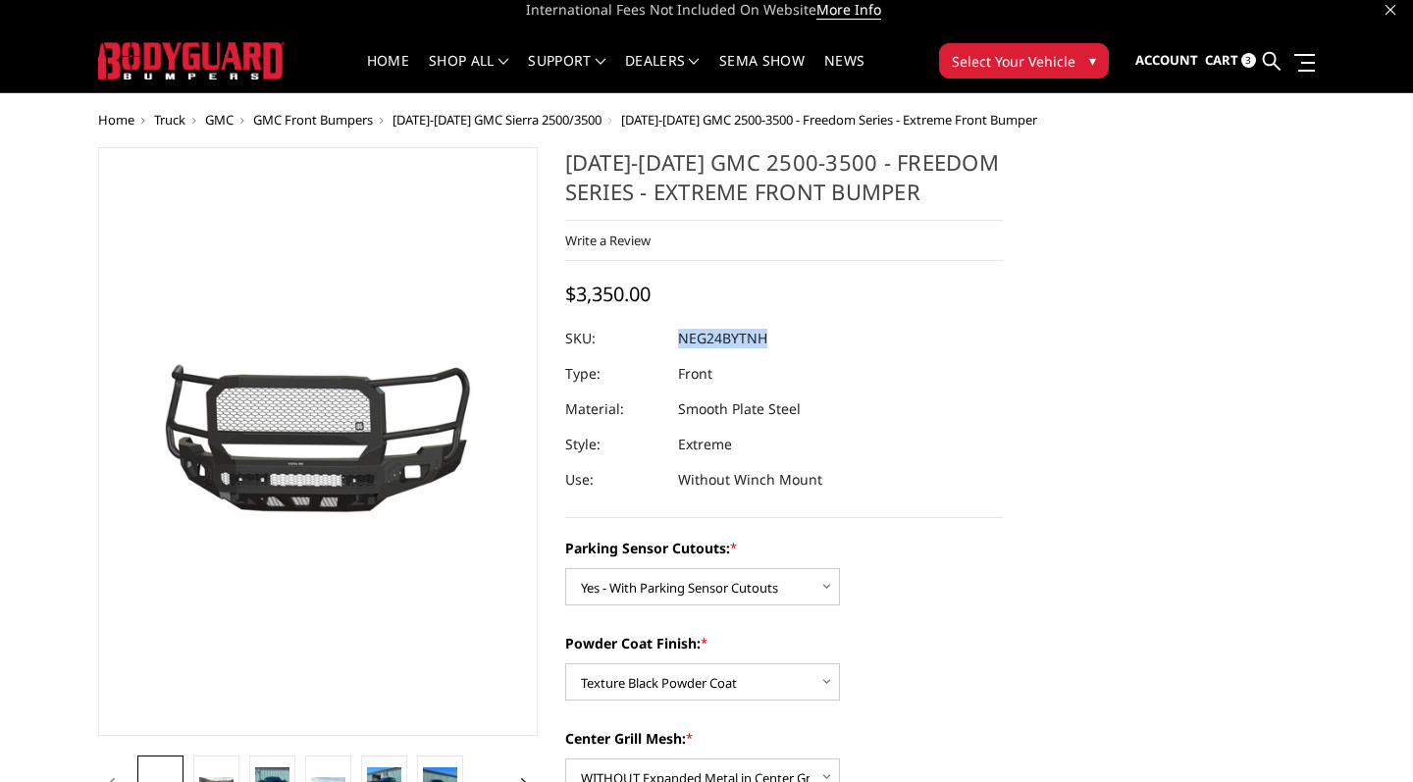
scroll to position [8, 0]
